Goal: Transaction & Acquisition: Purchase product/service

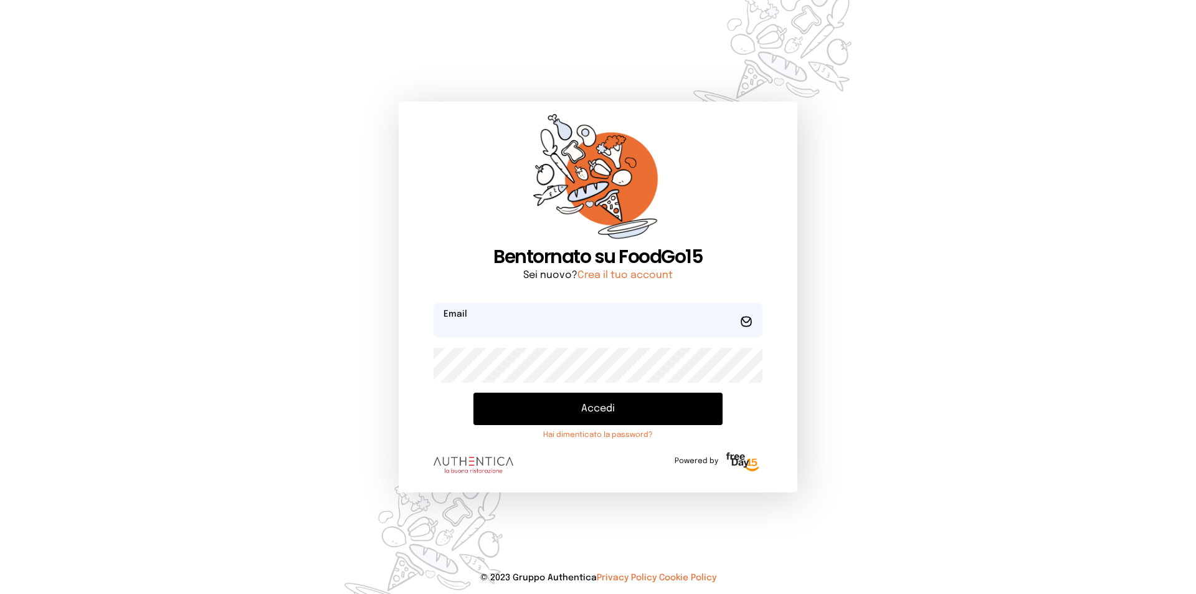
type input "**********"
click at [543, 406] on button "Accedi" at bounding box center [598, 409] width 249 height 32
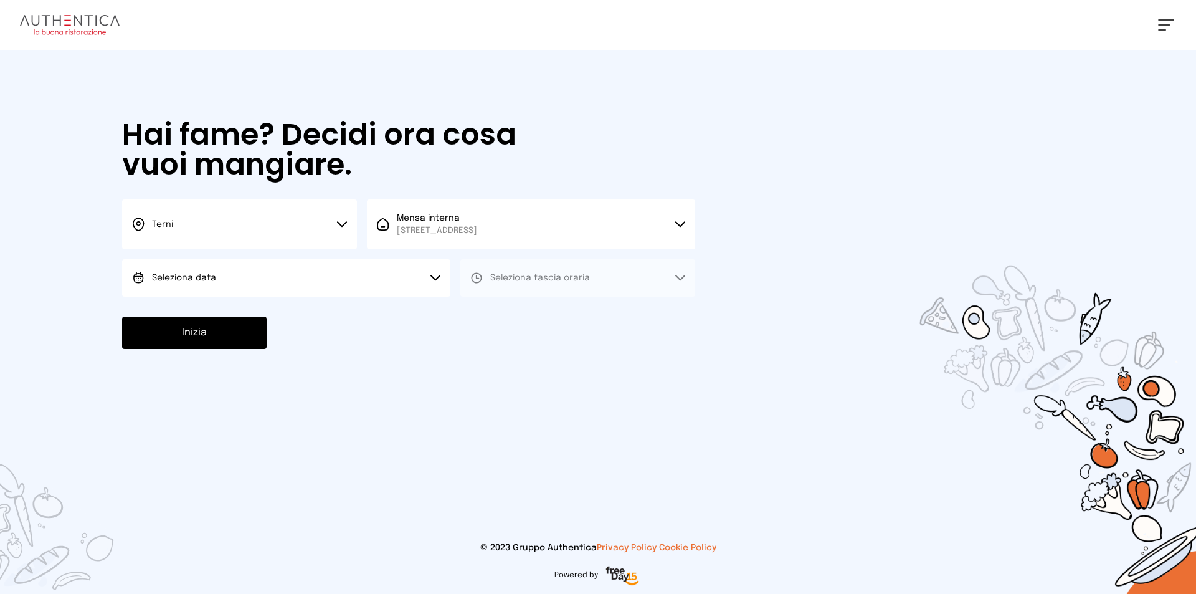
click at [289, 286] on button "Seleziona data" at bounding box center [286, 277] width 328 height 37
click at [275, 315] on li "[DATE], [DATE]" at bounding box center [286, 313] width 328 height 32
click at [541, 267] on button "Seleziona fascia oraria" at bounding box center [578, 277] width 235 height 37
click at [535, 308] on li "Pranzo" at bounding box center [578, 313] width 235 height 32
click at [345, 282] on button "[DATE], [DATE]" at bounding box center [286, 277] width 328 height 37
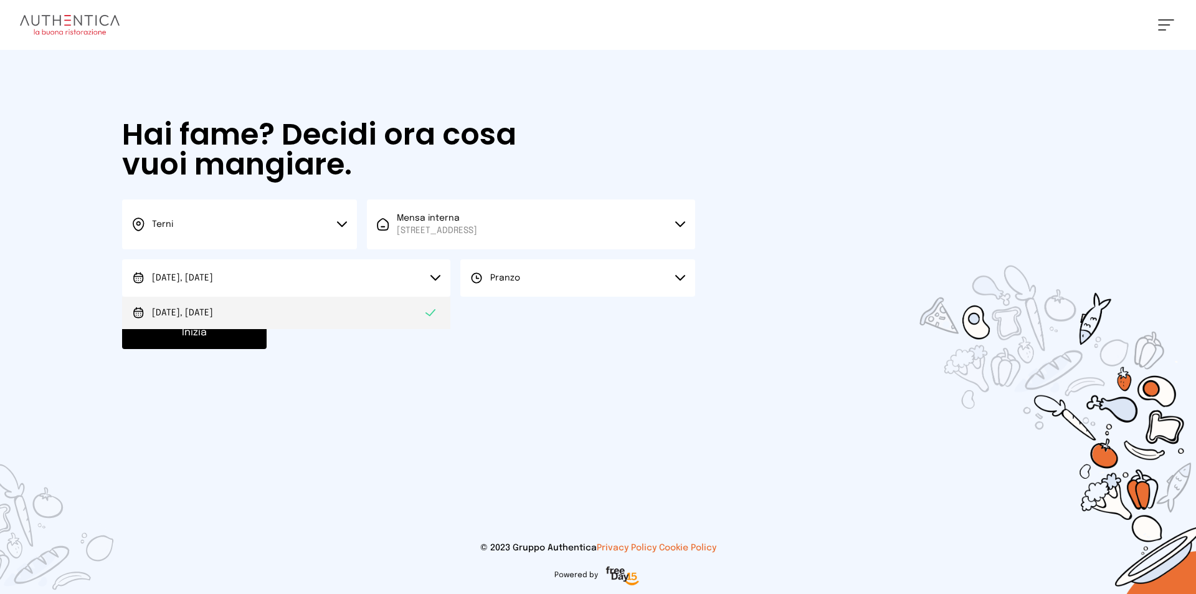
click at [328, 303] on li "[DATE], [DATE]" at bounding box center [286, 313] width 328 height 32
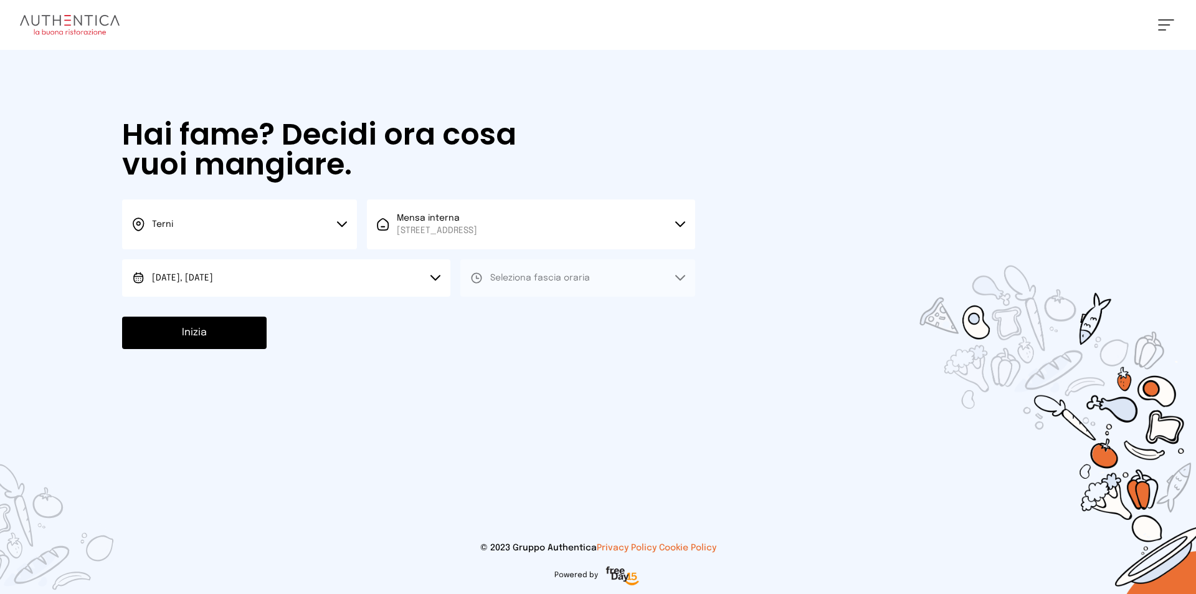
click at [511, 277] on span "Seleziona fascia oraria" at bounding box center [540, 278] width 100 height 9
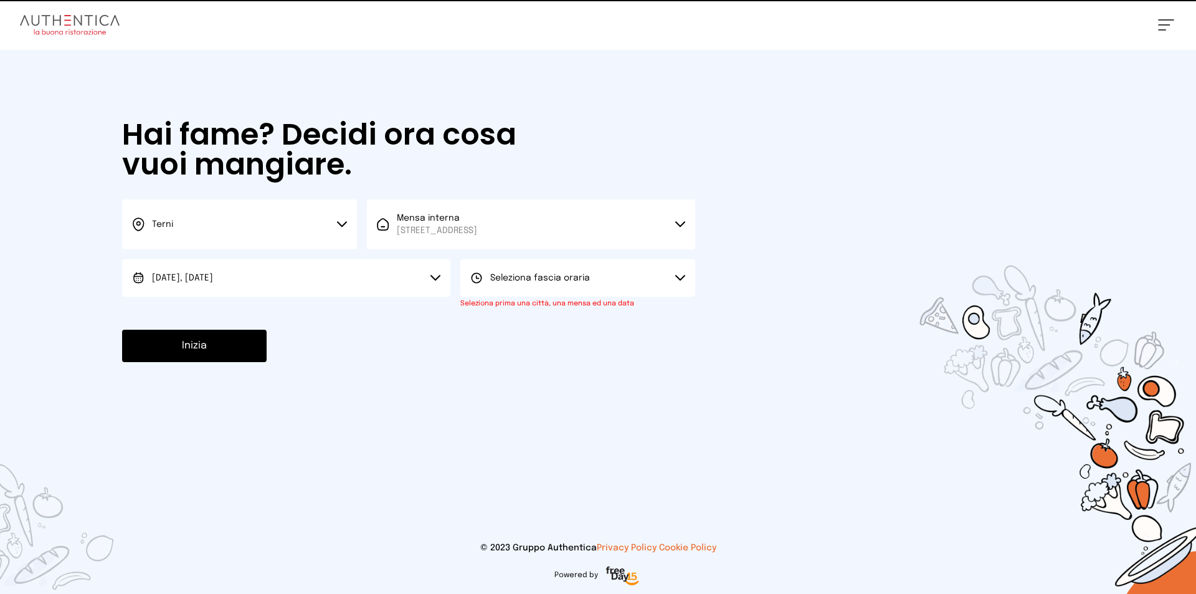
click at [371, 277] on button "[DATE], [DATE]" at bounding box center [286, 277] width 328 height 37
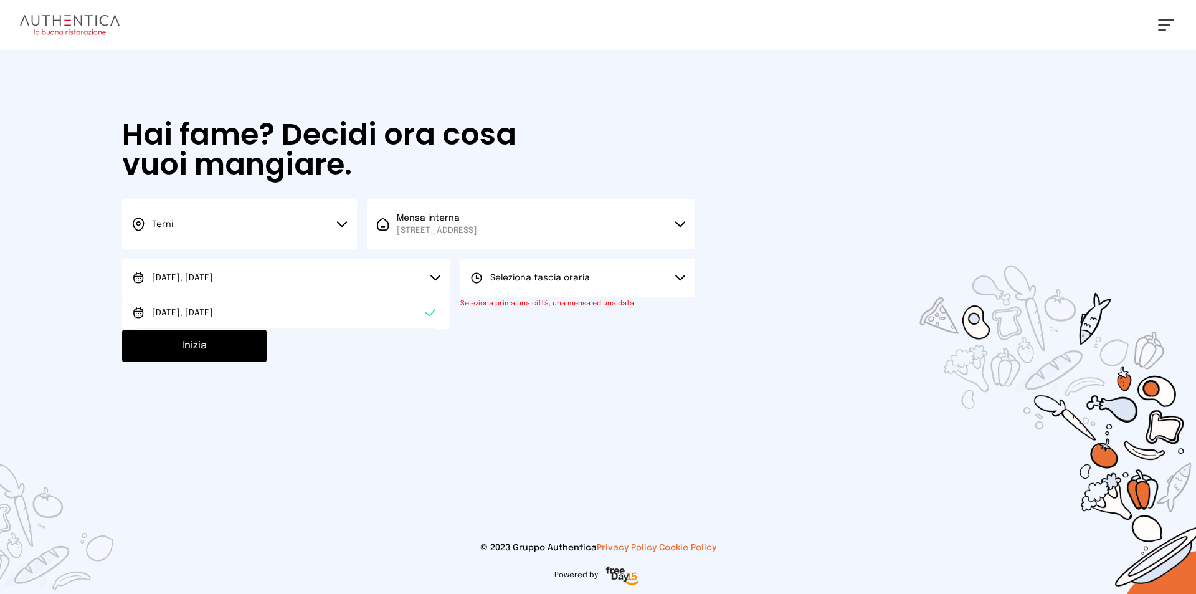
click at [531, 279] on span "Seleziona fascia oraria" at bounding box center [540, 278] width 100 height 9
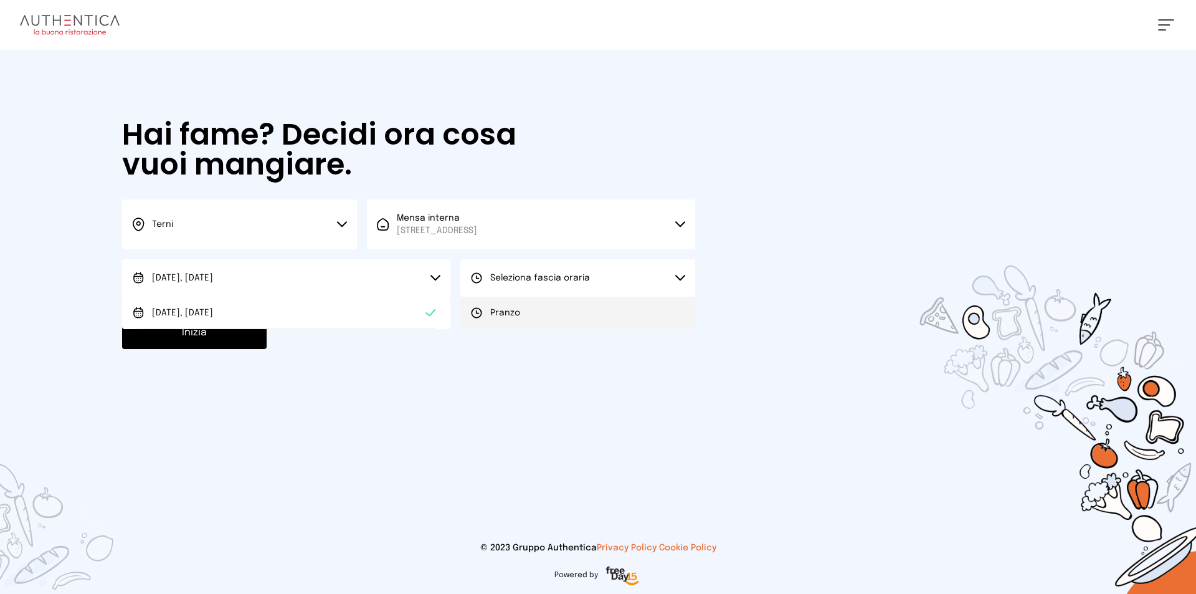
click at [523, 322] on li "Pranzo" at bounding box center [578, 313] width 235 height 32
click at [257, 330] on button "Inizia" at bounding box center [194, 333] width 145 height 32
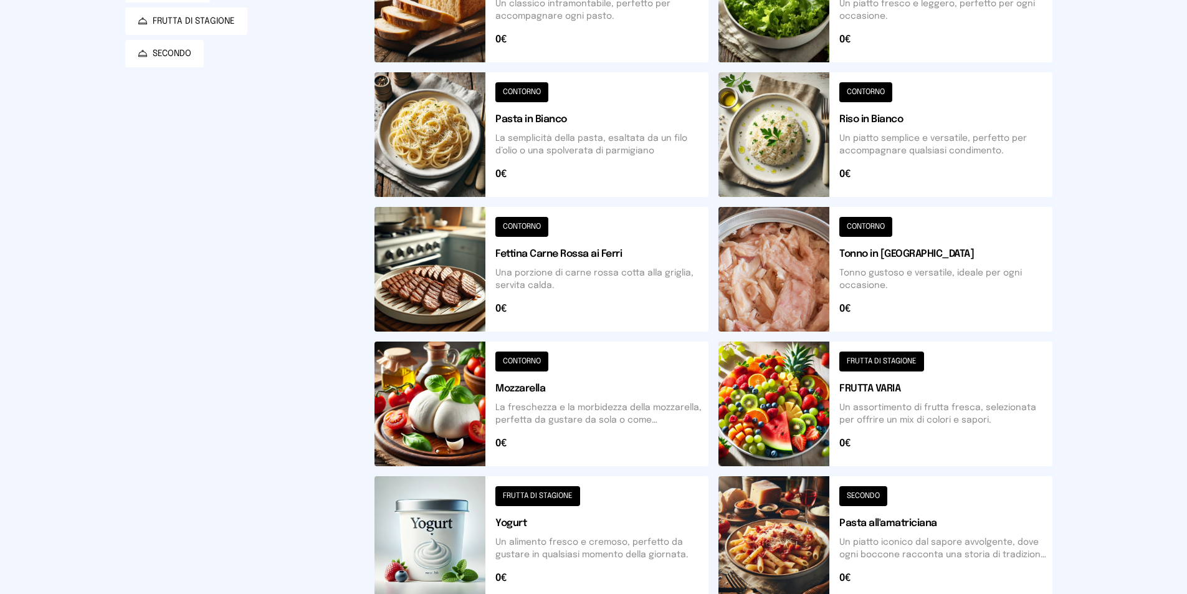
scroll to position [62, 0]
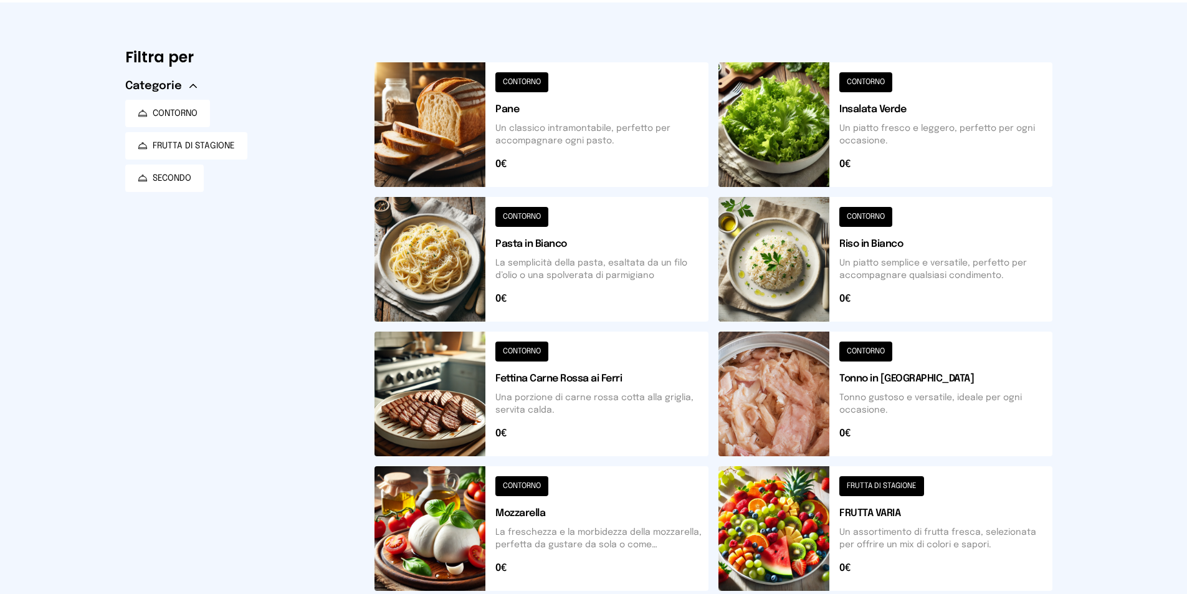
click at [757, 145] on button at bounding box center [886, 124] width 334 height 125
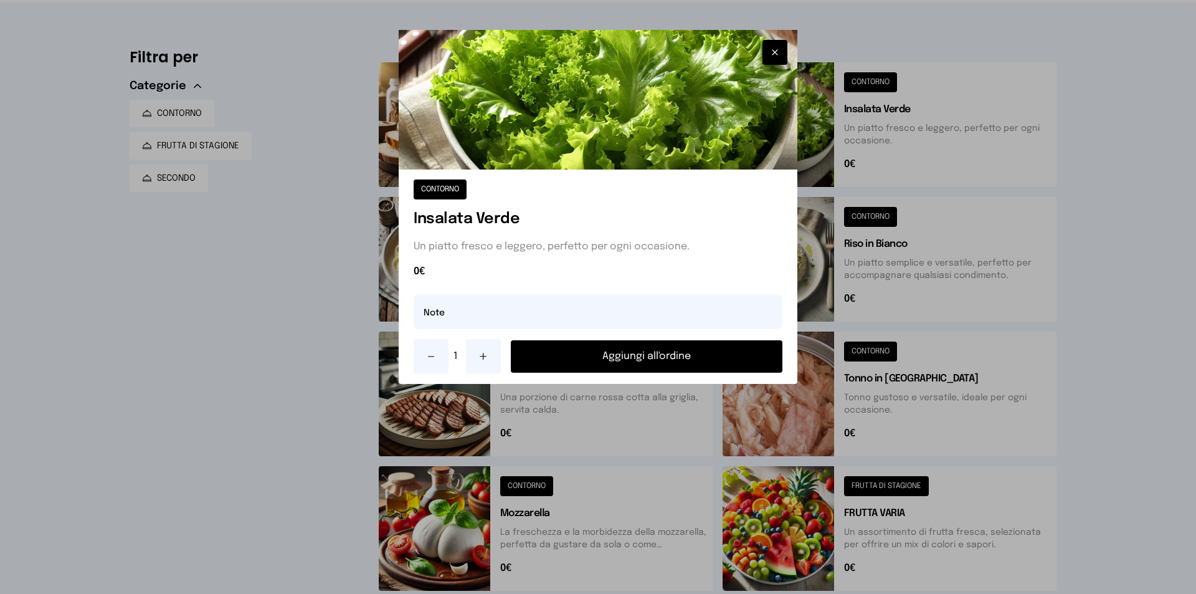
click at [779, 50] on icon "button" at bounding box center [775, 52] width 10 height 12
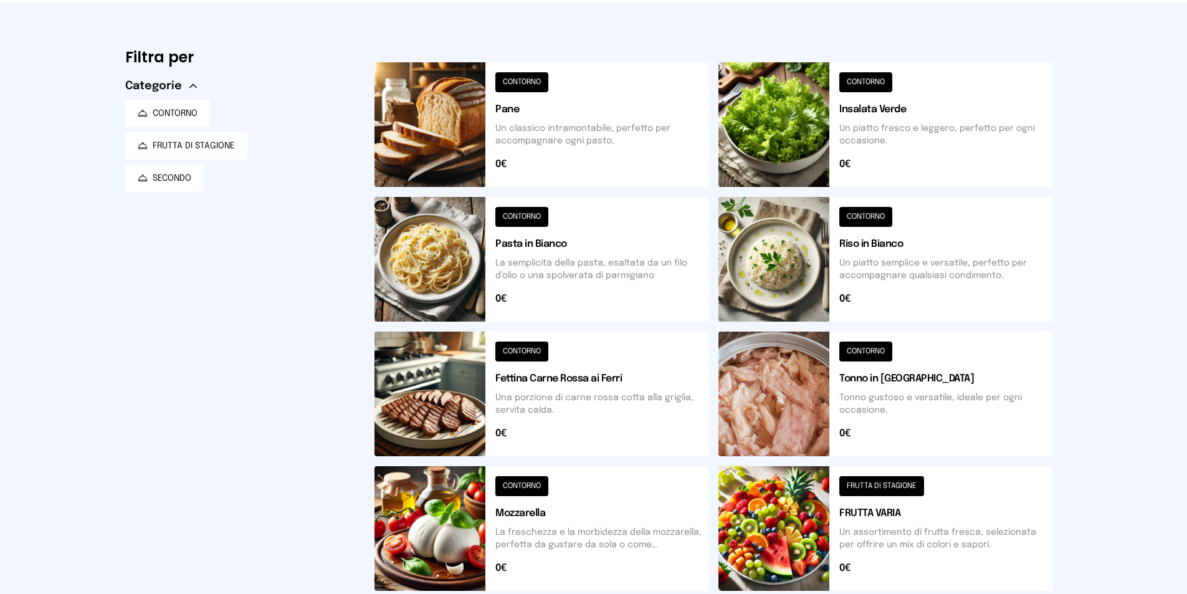
click at [556, 279] on button at bounding box center [542, 259] width 334 height 125
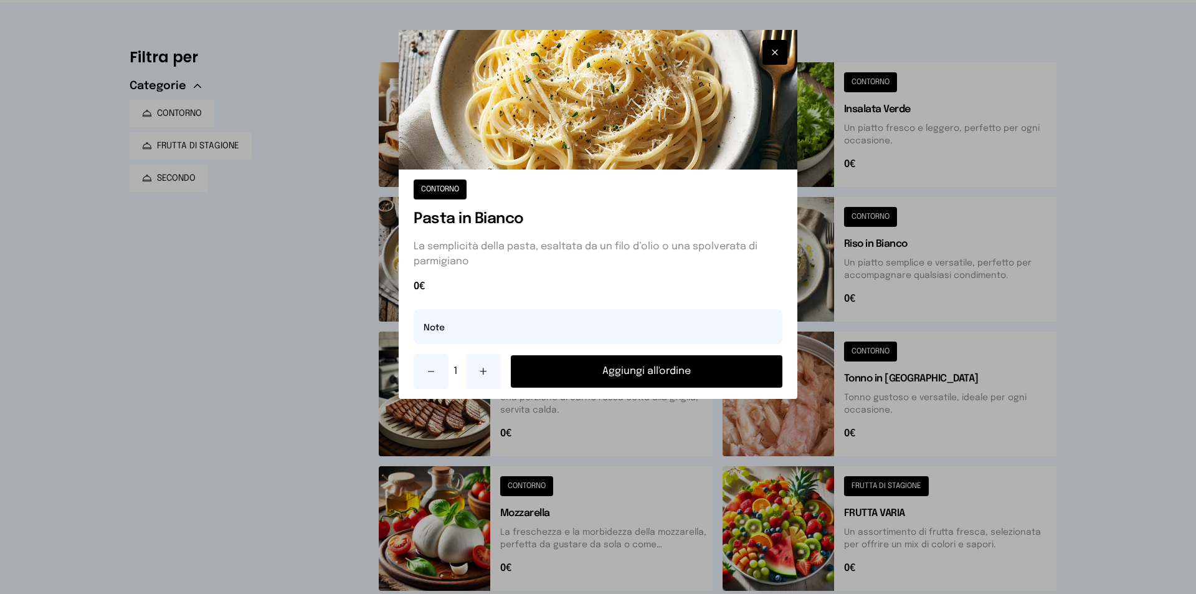
click at [588, 370] on button "Aggiungi all'ordine" at bounding box center [647, 371] width 272 height 32
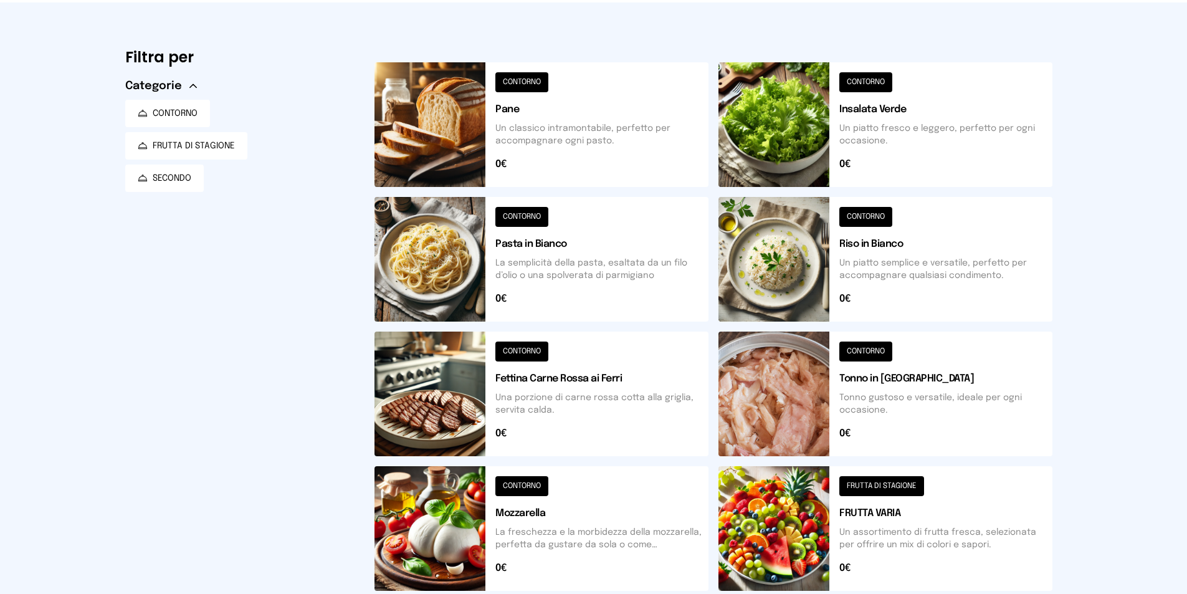
scroll to position [374, 0]
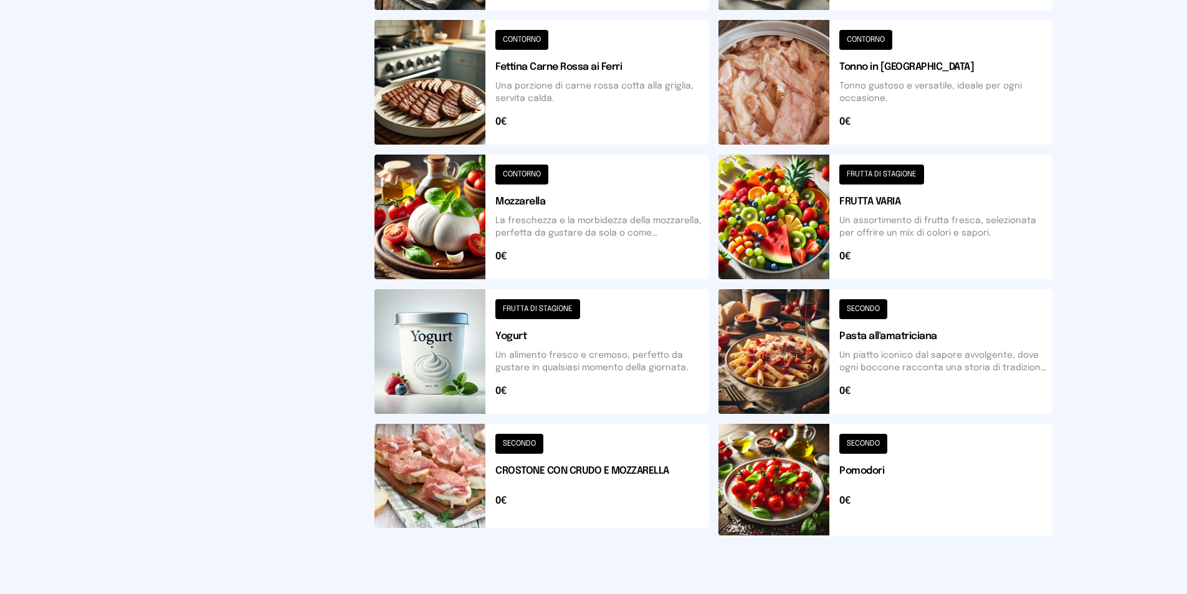
click at [831, 452] on button at bounding box center [886, 480] width 334 height 112
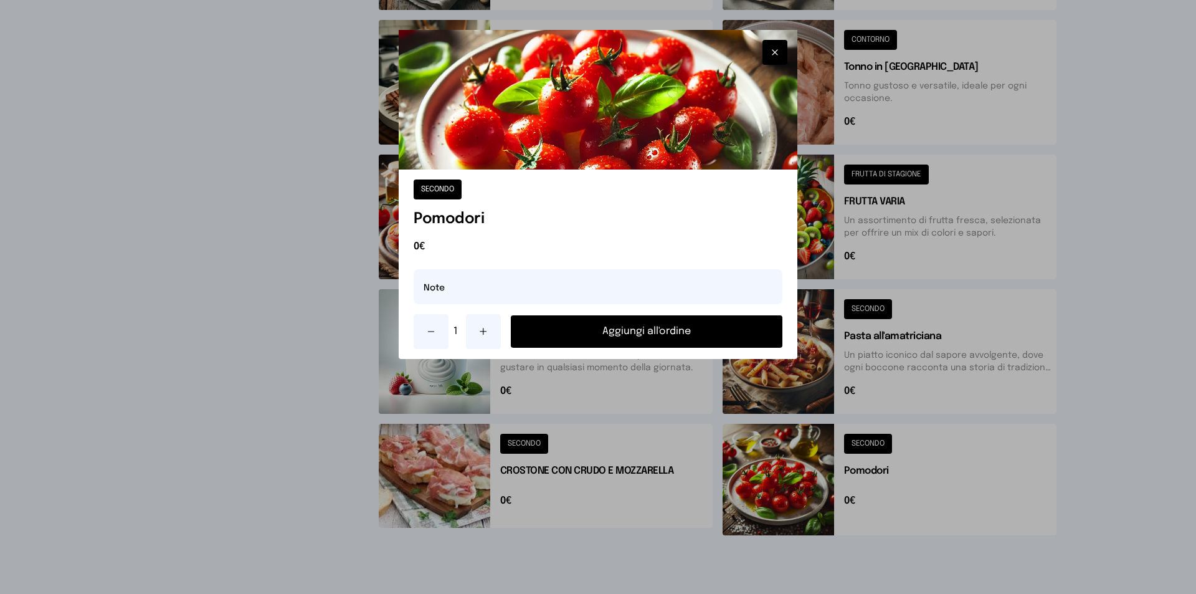
click at [704, 332] on button "Aggiungi all'ordine" at bounding box center [647, 331] width 272 height 32
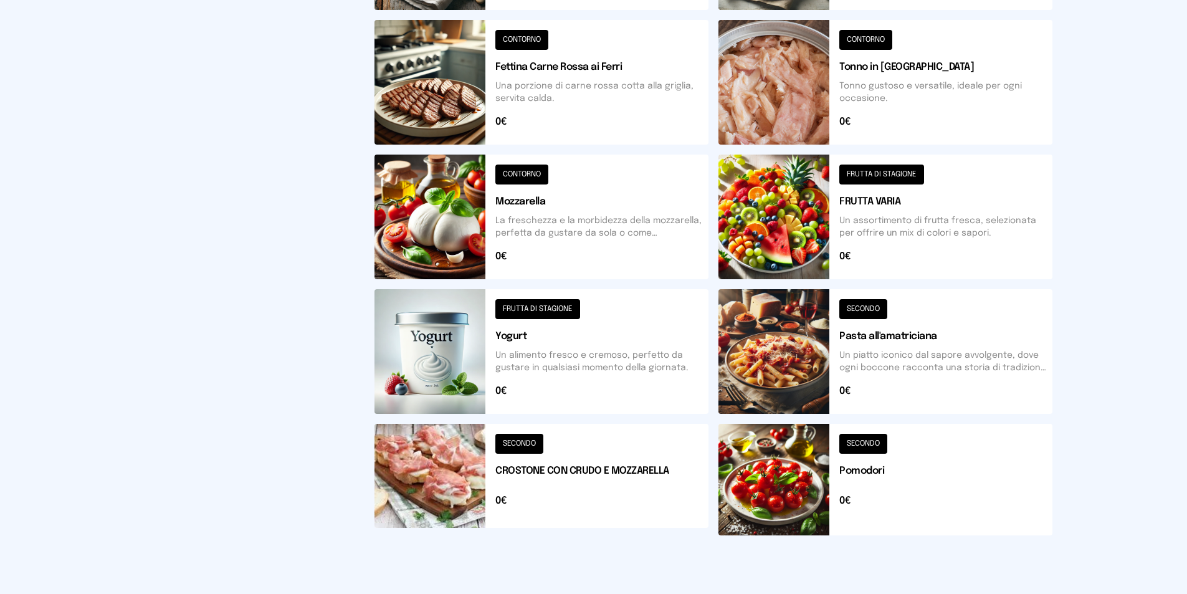
click at [800, 470] on button at bounding box center [886, 480] width 334 height 112
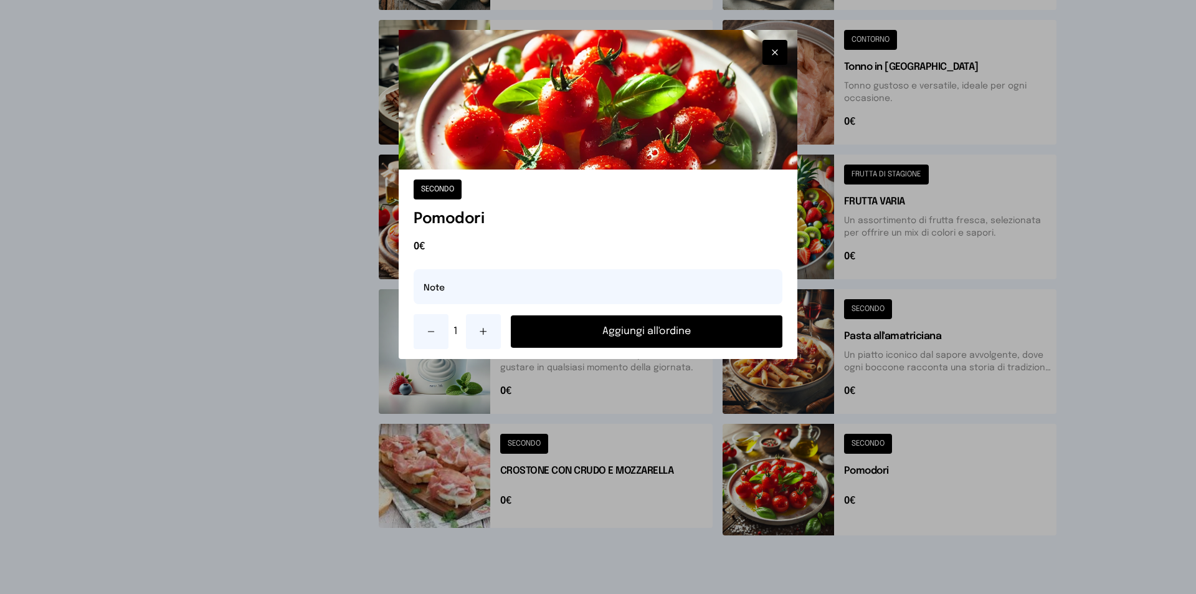
click at [693, 333] on button "Aggiungi all'ordine" at bounding box center [647, 331] width 272 height 32
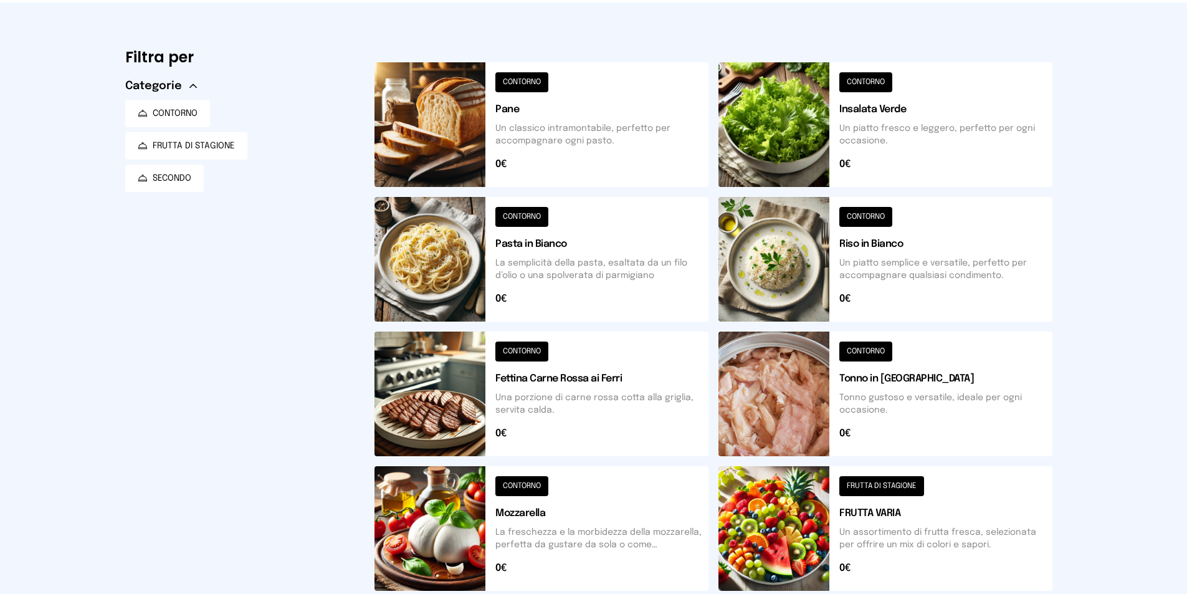
scroll to position [0, 0]
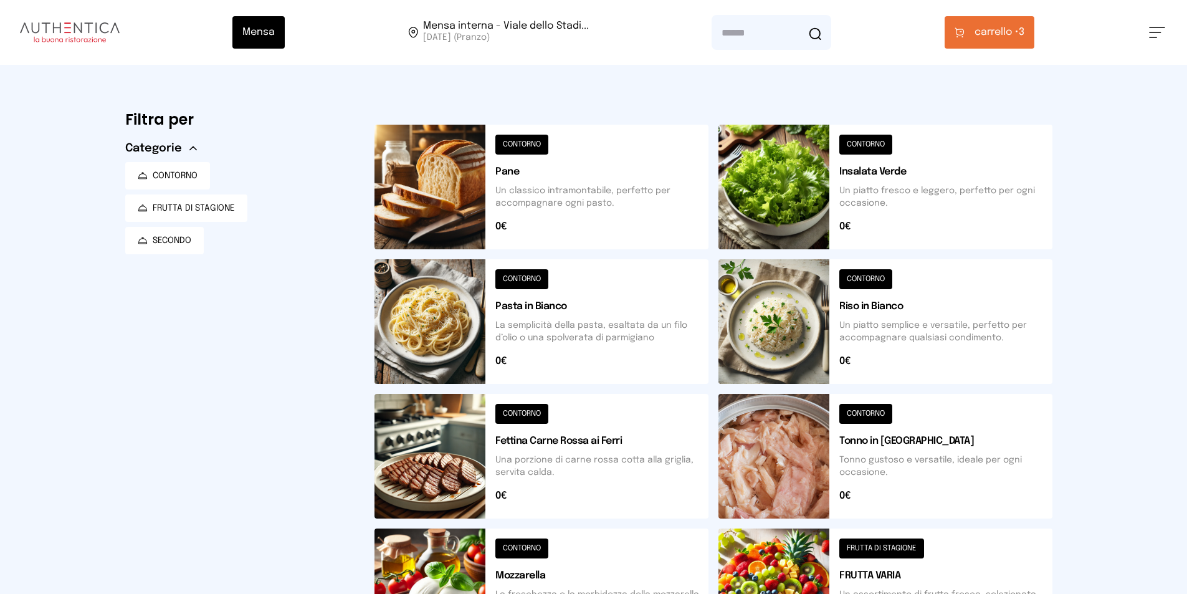
click at [982, 27] on span "carrello •" at bounding box center [997, 32] width 44 height 15
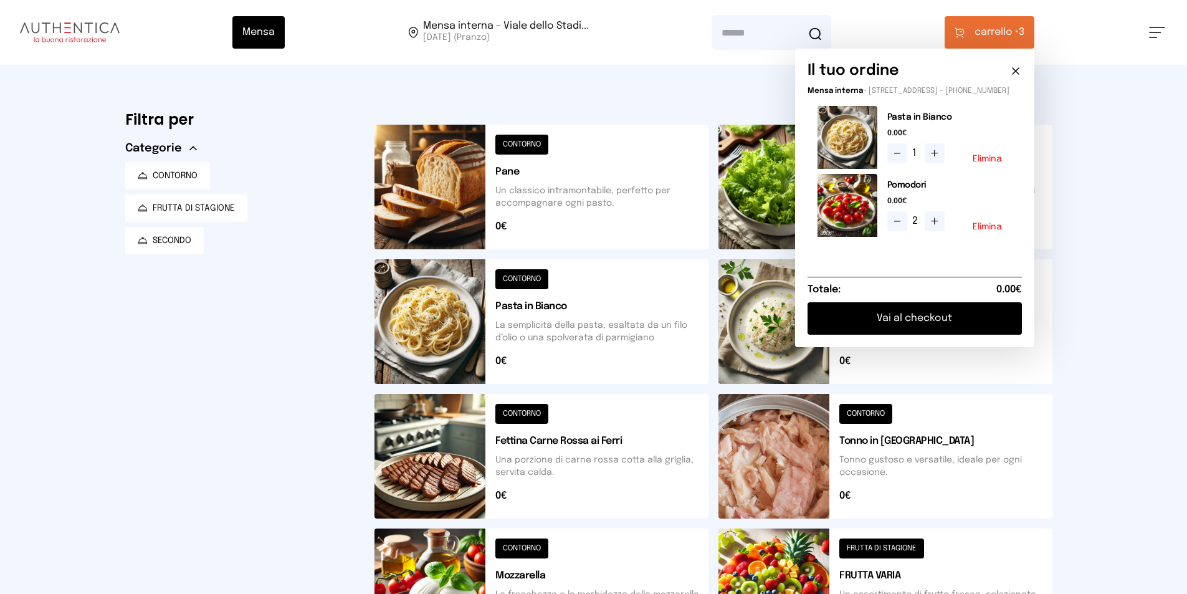
click at [1082, 177] on div "Mensa Mensa interna - Viale dello Stadi... [DATE] ([GEOGRAPHIC_DATA]) [GEOGRAPH…" at bounding box center [593, 509] width 1187 height 1019
click at [1082, 278] on div "Mensa Mensa interna - Viale dello Stadi... [DATE] ([GEOGRAPHIC_DATA]) [GEOGRAPH…" at bounding box center [593, 509] width 1187 height 1019
click at [958, 327] on button "Vai al checkout" at bounding box center [915, 318] width 214 height 32
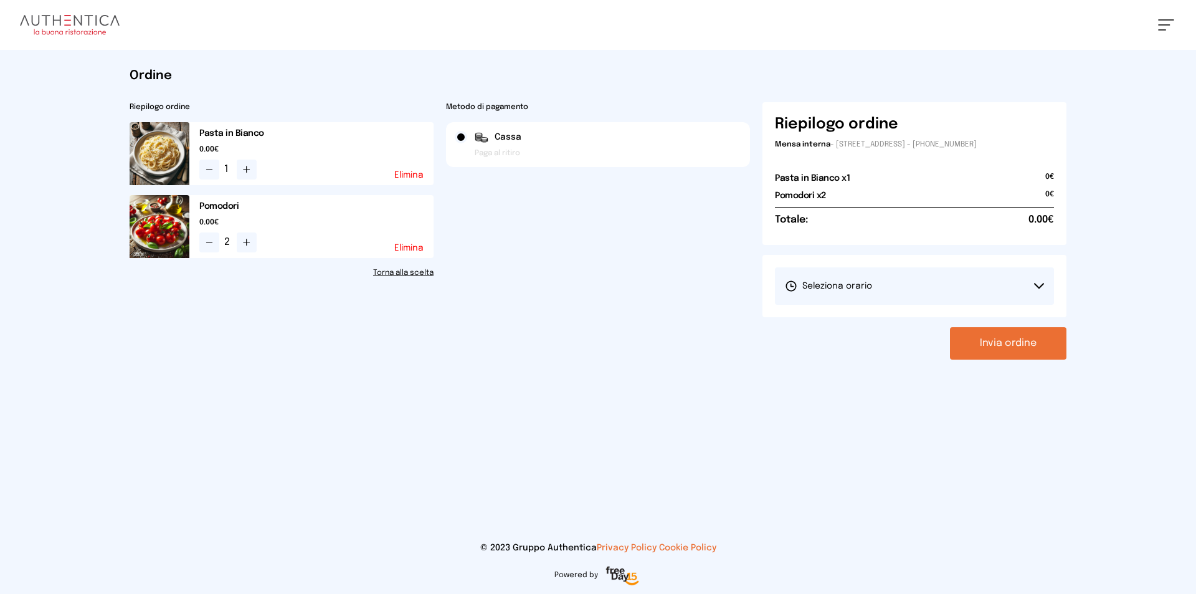
click at [834, 271] on button "Seleziona orario" at bounding box center [914, 285] width 279 height 37
click at [836, 310] on li "1° Turno (13:00 - 15:00)" at bounding box center [914, 321] width 279 height 32
click at [984, 341] on button "Invia ordine" at bounding box center [1008, 343] width 117 height 32
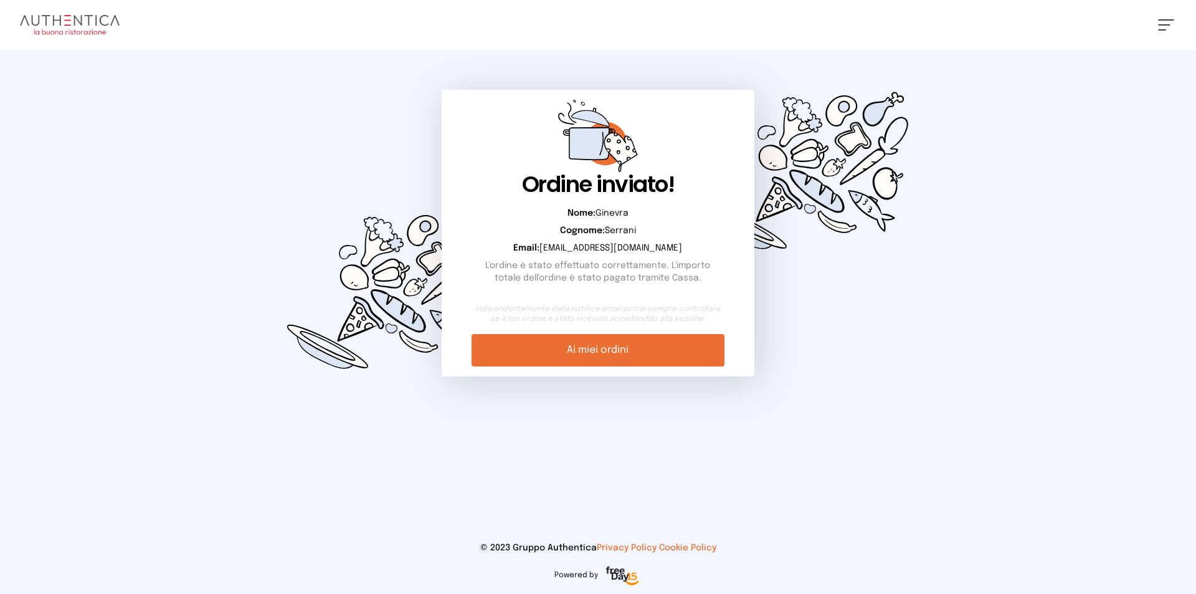
click at [44, 26] on img at bounding box center [70, 25] width 100 height 20
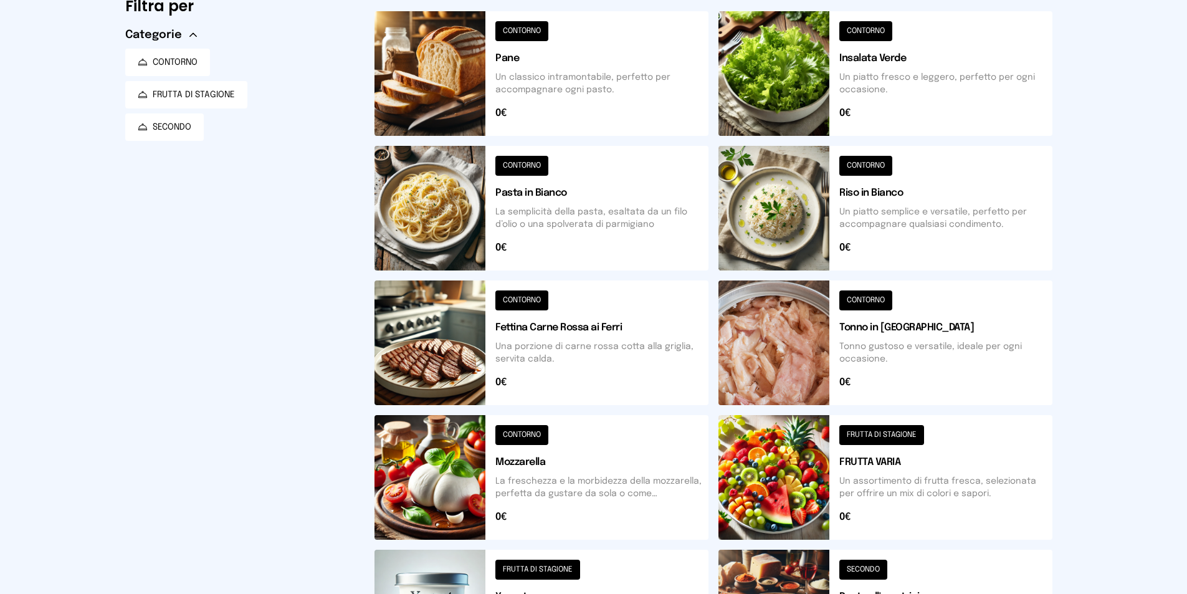
scroll to position [363, 0]
